Goal: Obtain resource: Download file/media

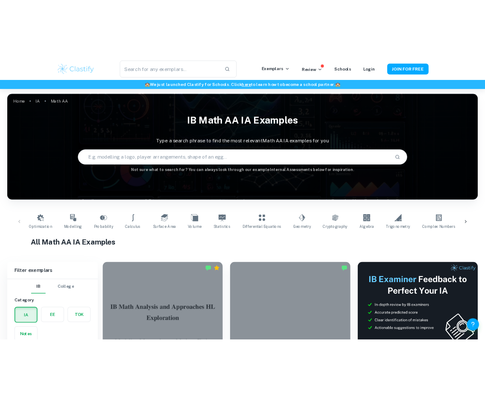
scroll to position [169, 0]
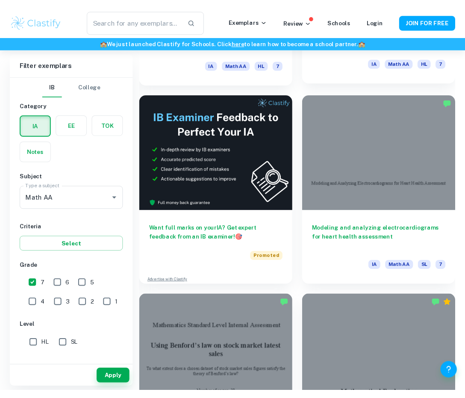
scroll to position [420, 0]
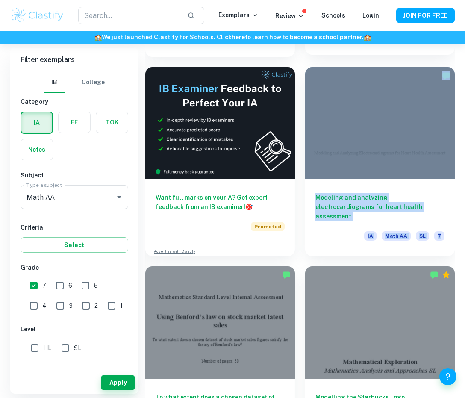
click at [322, 44] on div "Finding the optimal angle to land a corner service in my building’s badminton c…" at bounding box center [379, 16] width 149 height 77
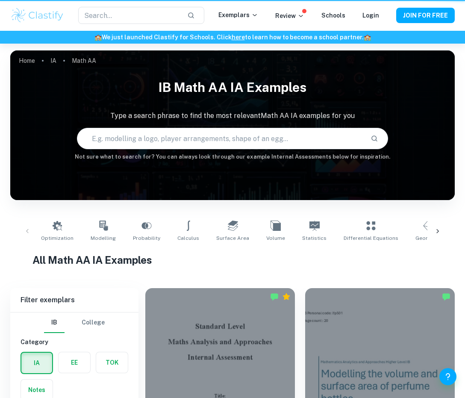
scroll to position [420, 0]
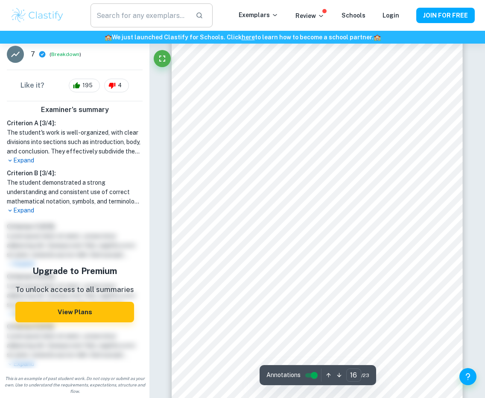
scroll to position [6360, 0]
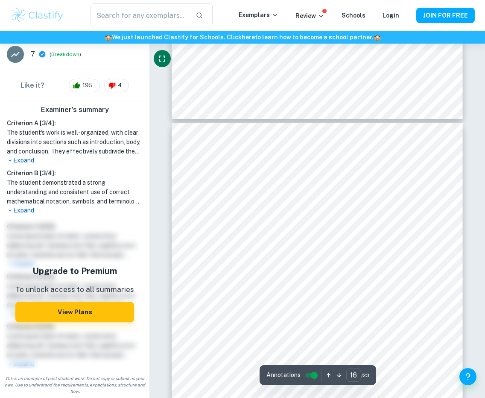
click at [167, 61] on button "Fullscreen" at bounding box center [162, 58] width 17 height 17
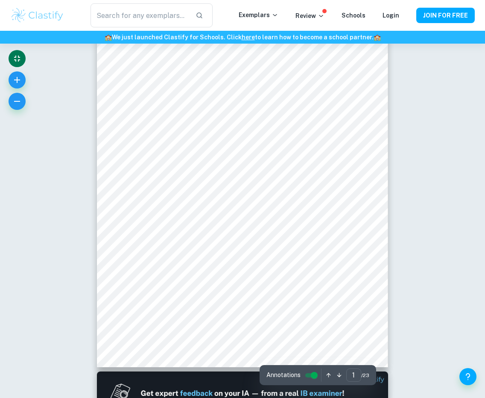
scroll to position [0, 0]
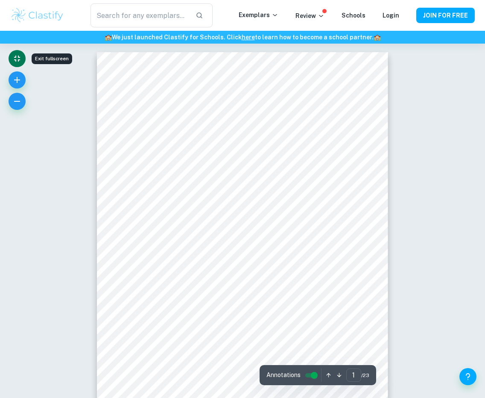
click at [15, 54] on icon "Exit fullscreen" at bounding box center [17, 58] width 10 height 10
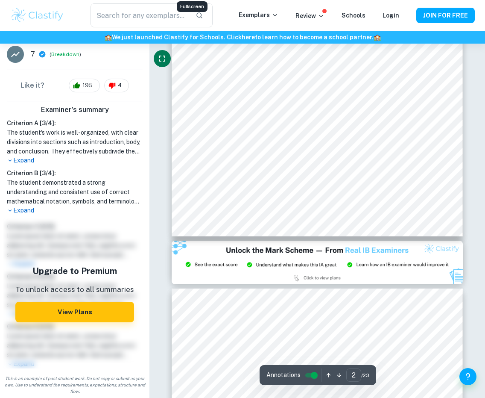
type input "3"
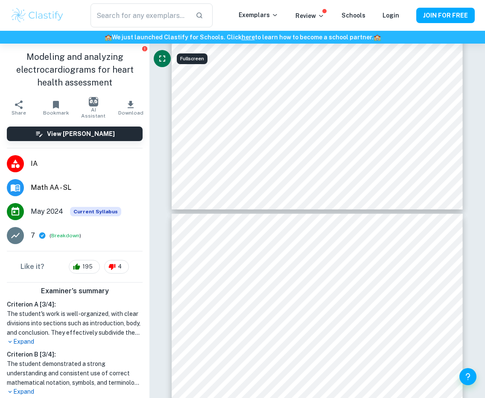
click at [128, 106] on icon "button" at bounding box center [131, 105] width 10 height 10
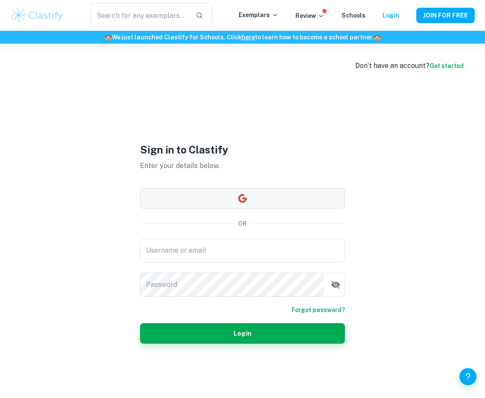
click at [224, 193] on button "button" at bounding box center [242, 198] width 205 height 20
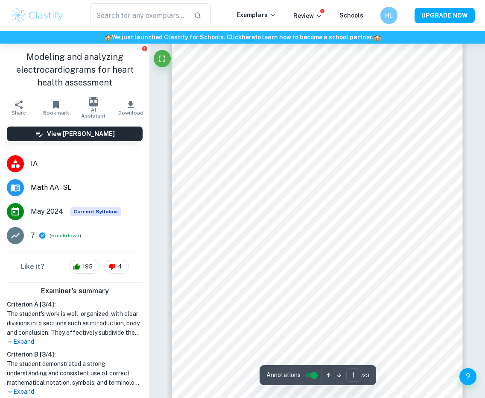
scroll to position [19, 0]
click at [135, 110] on span "Download" at bounding box center [130, 113] width 25 height 6
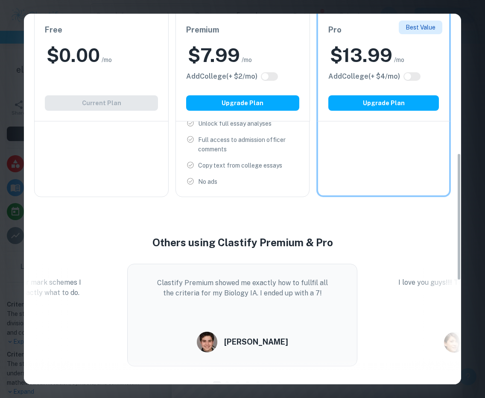
scroll to position [404, 0]
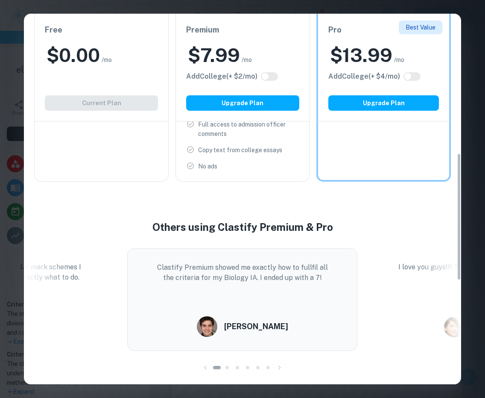
click at [143, 61] on div "$ 0.00 /mo" at bounding box center [101, 55] width 113 height 25
click at [133, 100] on div "Free $ 0.00 /mo Add College (+ $ 2 /mo) Current Plan" at bounding box center [101, 68] width 135 height 108
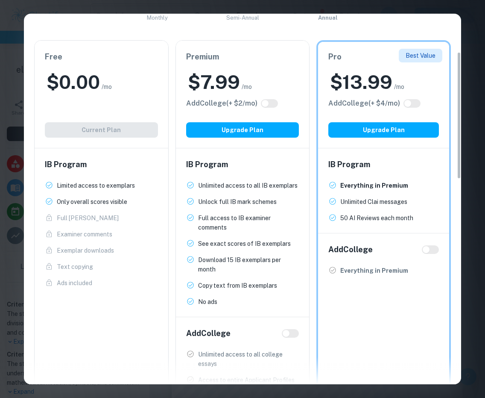
scroll to position [0, 0]
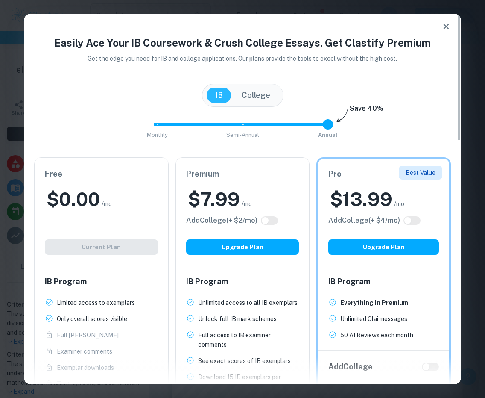
click at [449, 25] on icon "button" at bounding box center [446, 26] width 10 height 10
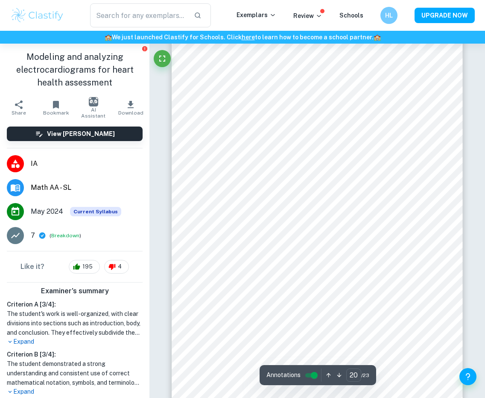
scroll to position [8177, 0]
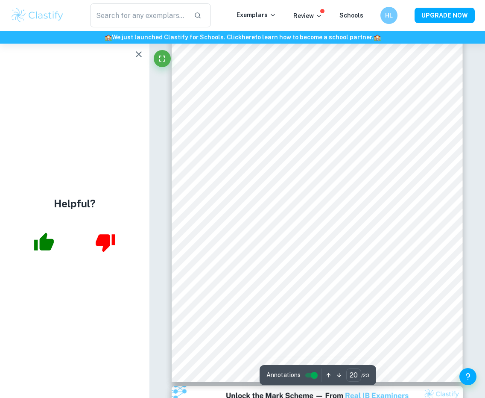
click at [140, 56] on icon "button" at bounding box center [139, 54] width 6 height 6
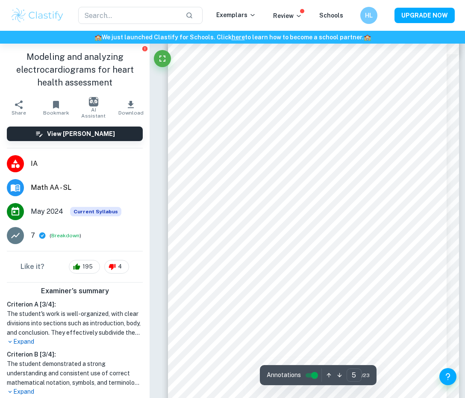
scroll to position [1701, 0]
type input "6"
click at [162, 57] on icon "Fullscreen" at bounding box center [162, 58] width 10 height 10
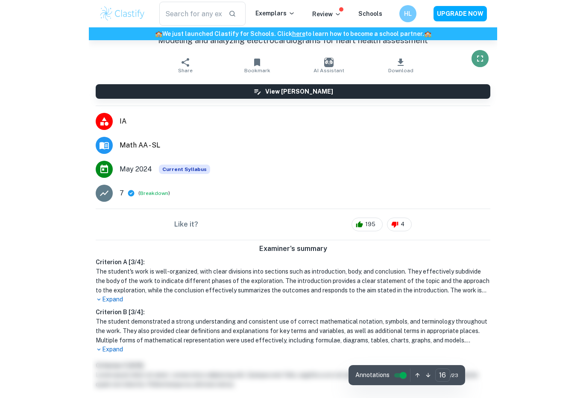
scroll to position [8193, 0]
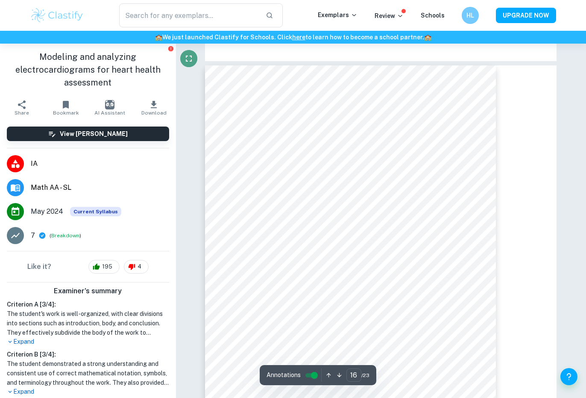
type input "17"
